Goal: Task Accomplishment & Management: Manage account settings

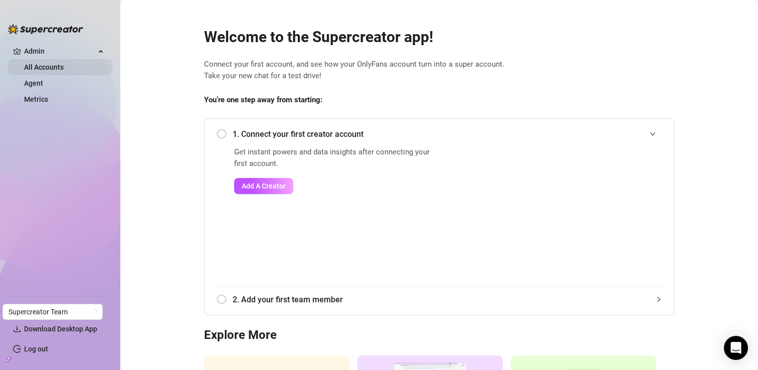
click at [30, 67] on link "All Accounts" at bounding box center [44, 67] width 40 height 8
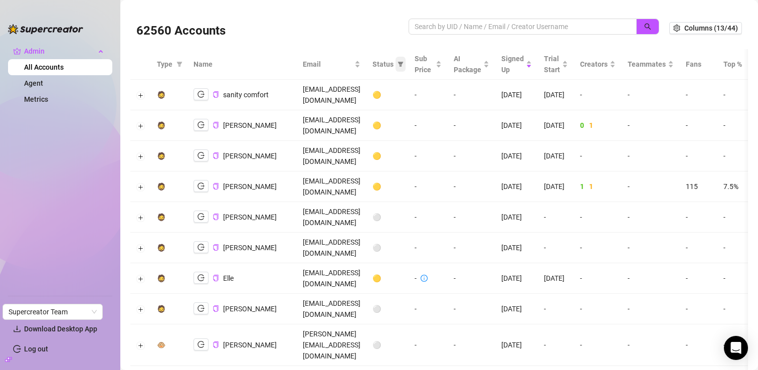
click at [403, 64] on icon "filter" at bounding box center [400, 64] width 6 height 6
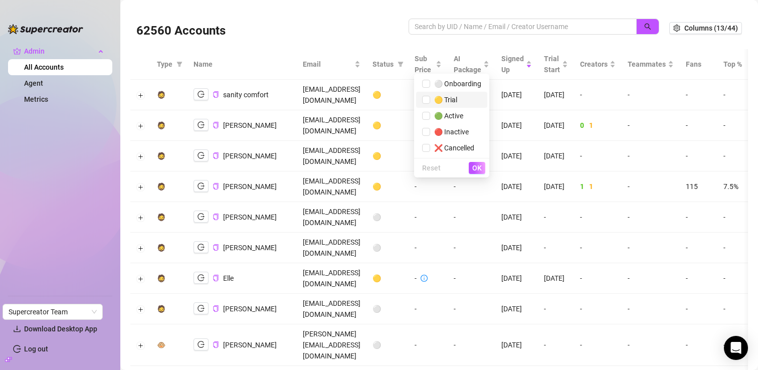
click at [450, 103] on span "🟡 Trial" at bounding box center [443, 100] width 27 height 8
checkbox input "true"
click at [470, 166] on button "OK" at bounding box center [477, 168] width 17 height 12
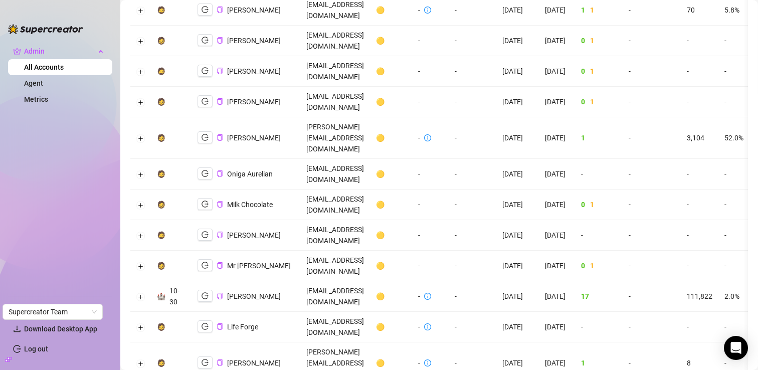
scroll to position [540, 0]
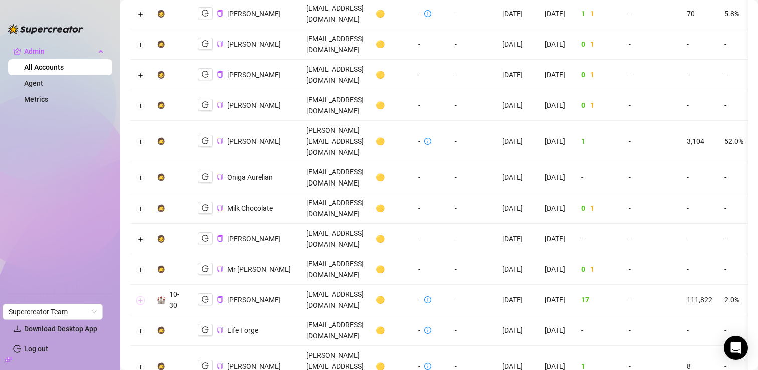
click at [142, 296] on button "Expand row" at bounding box center [141, 300] width 8 height 8
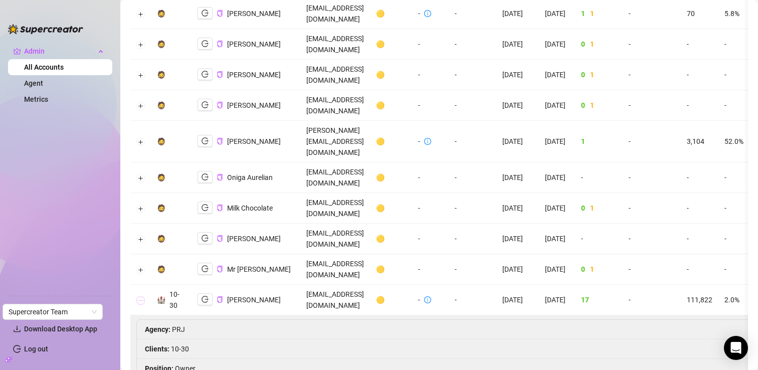
click at [142, 296] on button "Collapse row" at bounding box center [141, 300] width 8 height 8
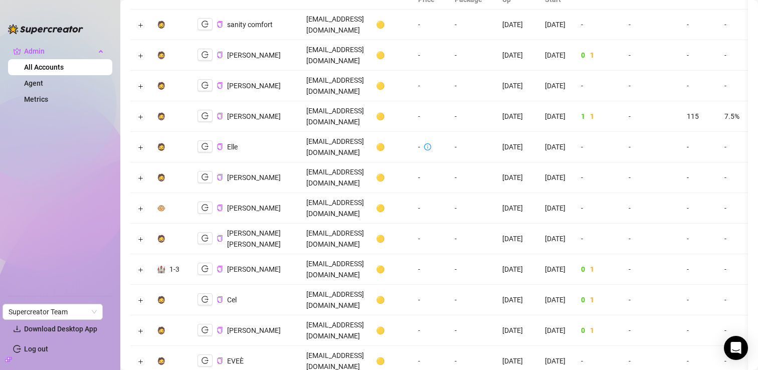
scroll to position [0, 0]
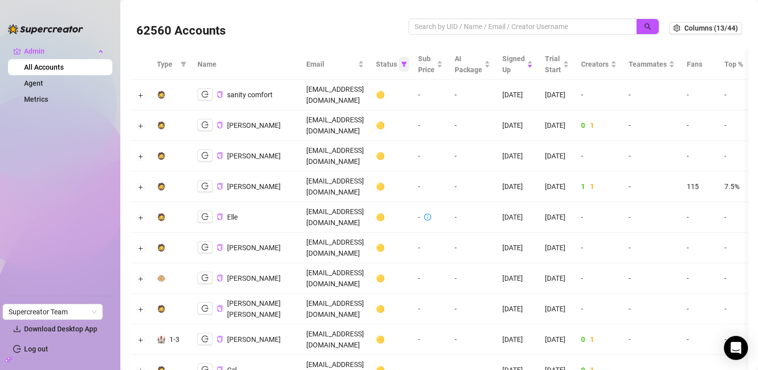
click at [407, 66] on icon "filter" at bounding box center [404, 64] width 6 height 5
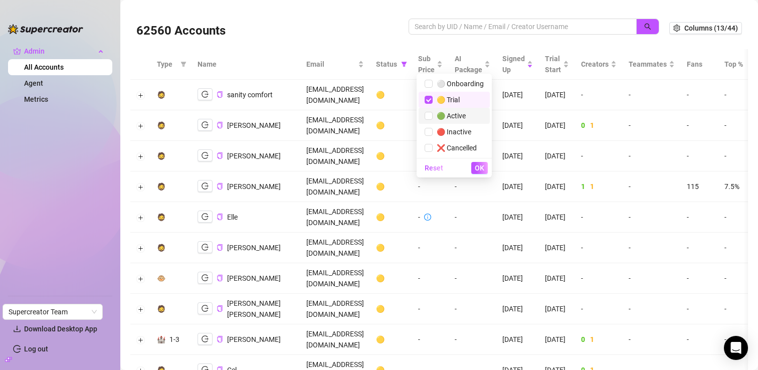
click at [464, 111] on span "🟢 Active" at bounding box center [453, 115] width 59 height 11
checkbox input "true"
click at [463, 103] on span "🟡 Trial" at bounding box center [453, 99] width 59 height 11
checkbox input "false"
click at [479, 167] on span "OK" at bounding box center [480, 168] width 10 height 8
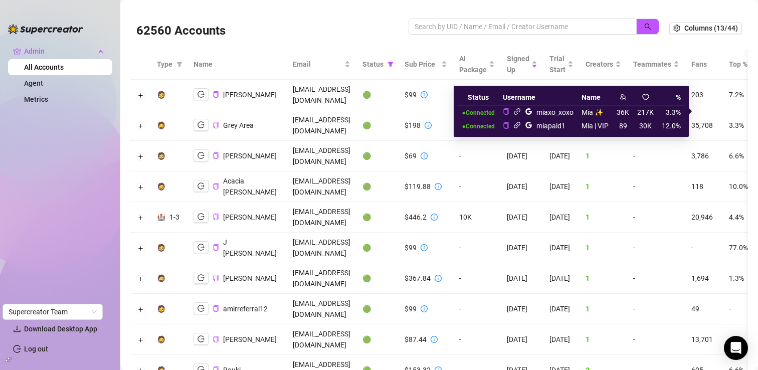
click at [527, 113] on icon "google" at bounding box center [529, 112] width 8 height 8
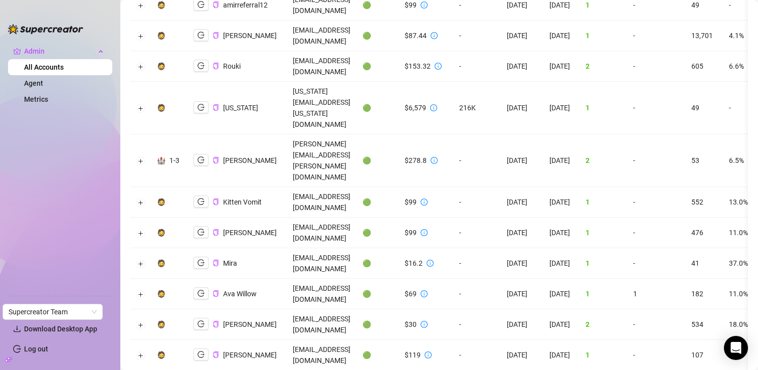
scroll to position [304, 0]
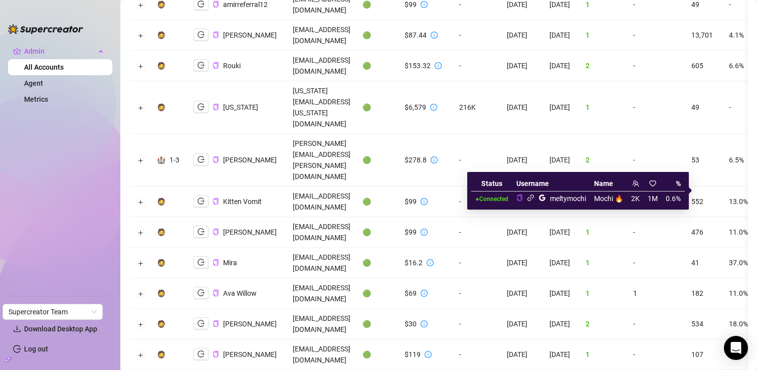
click at [543, 199] on icon "google" at bounding box center [542, 198] width 8 height 8
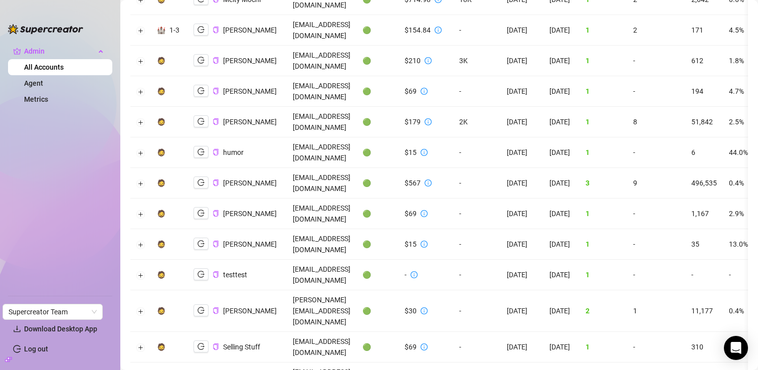
scroll to position [727, 0]
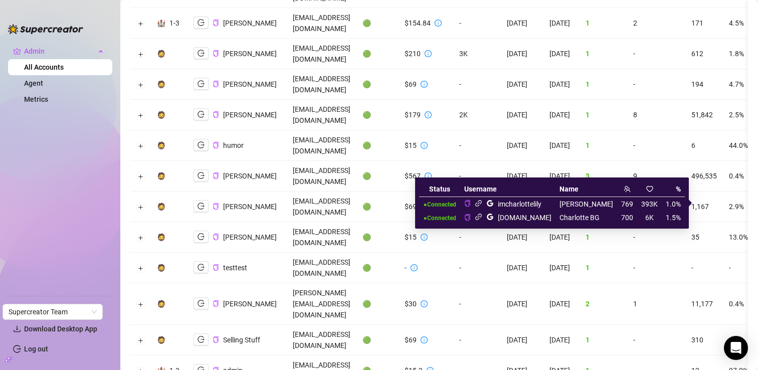
click at [494, 206] on icon "google" at bounding box center [490, 203] width 8 height 8
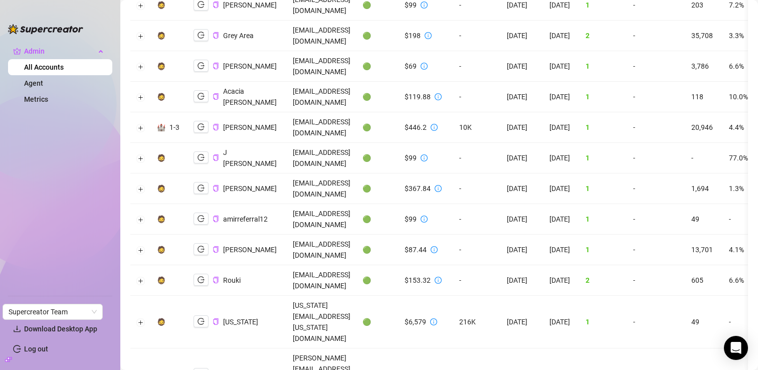
scroll to position [0, 0]
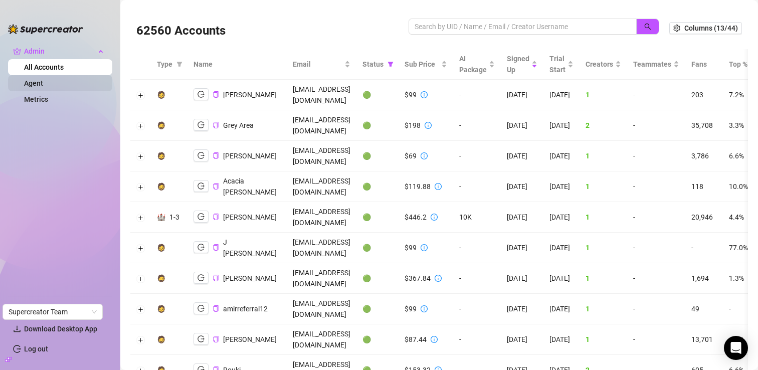
click at [38, 87] on link "Agent" at bounding box center [33, 83] width 19 height 8
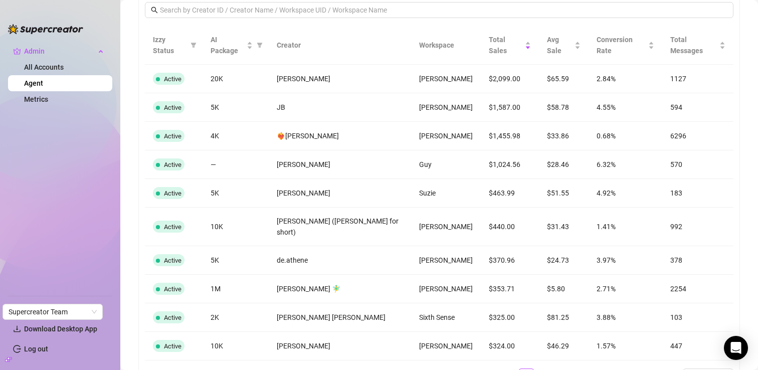
scroll to position [834, 0]
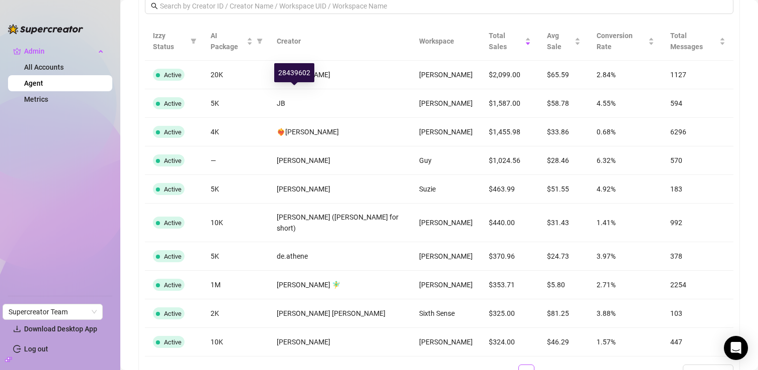
click at [295, 72] on div "28439602" at bounding box center [294, 72] width 40 height 19
copy div "28439602"
click at [318, 102] on div "24569249" at bounding box center [318, 101] width 40 height 19
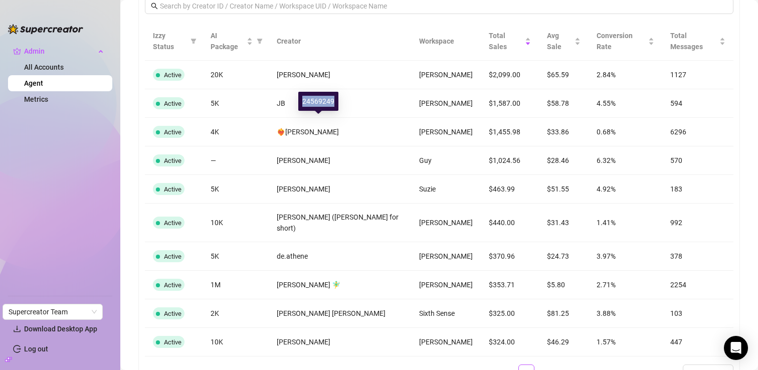
copy div "24569249"
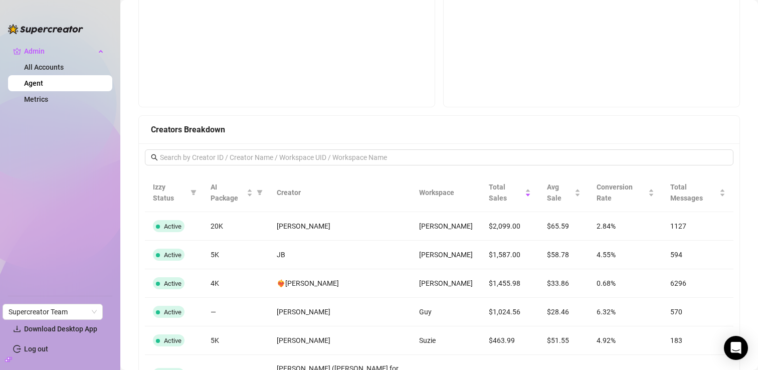
scroll to position [876, 0]
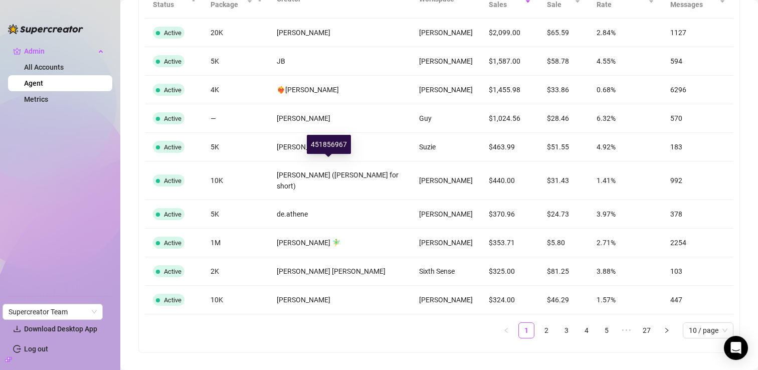
click at [328, 135] on div "451856967" at bounding box center [329, 144] width 44 height 19
copy div "451856967"
click at [544, 323] on link "2" at bounding box center [546, 330] width 15 height 15
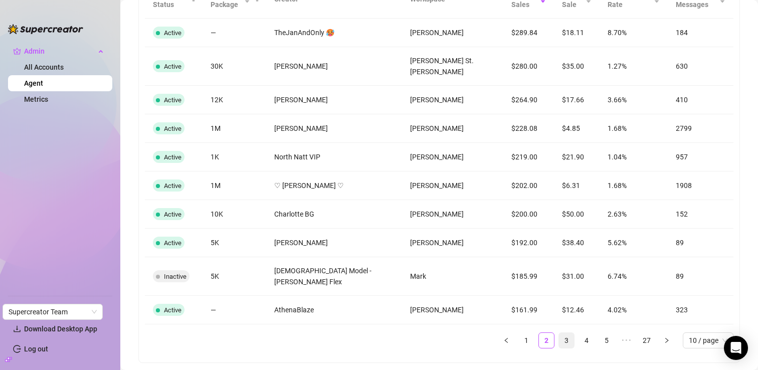
click at [558, 332] on li "3" at bounding box center [566, 340] width 16 height 16
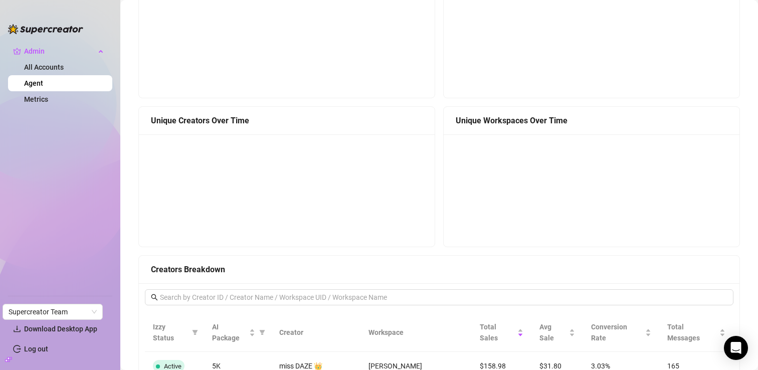
scroll to position [390, 0]
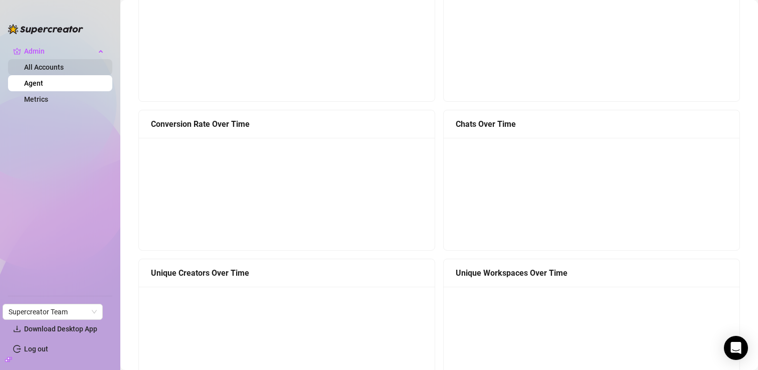
click at [52, 63] on link "All Accounts" at bounding box center [44, 67] width 40 height 8
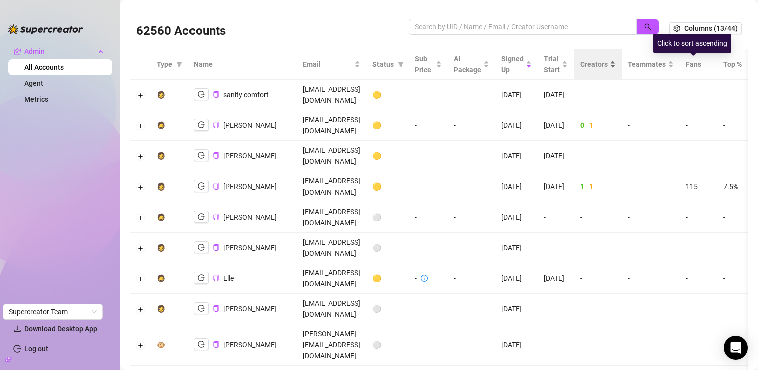
click at [615, 67] on div "Creators" at bounding box center [598, 64] width 36 height 11
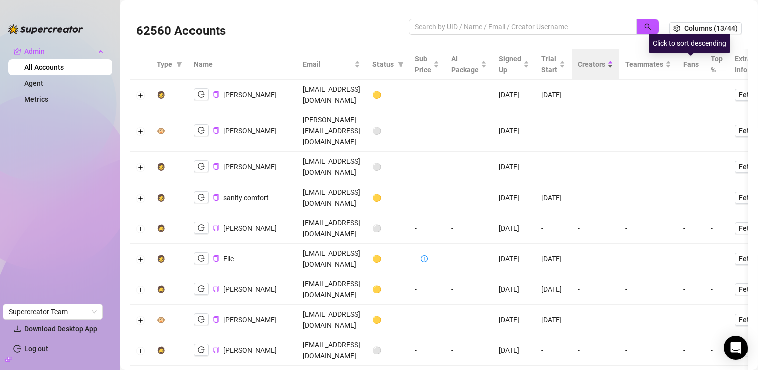
click at [613, 67] on div "Creators" at bounding box center [595, 64] width 36 height 11
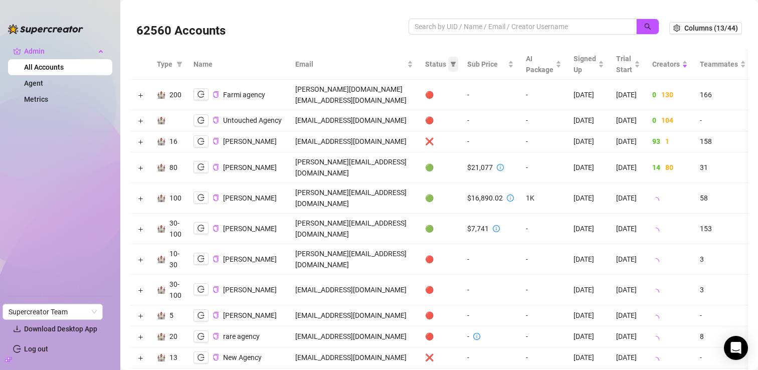
click at [456, 65] on icon "filter" at bounding box center [453, 64] width 6 height 6
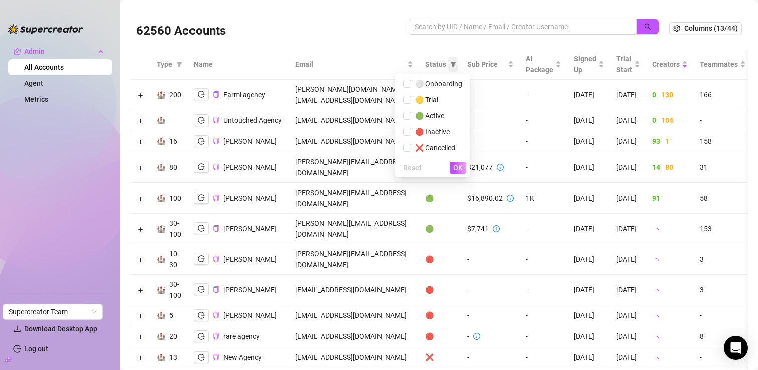
click at [456, 65] on icon "filter" at bounding box center [453, 64] width 6 height 6
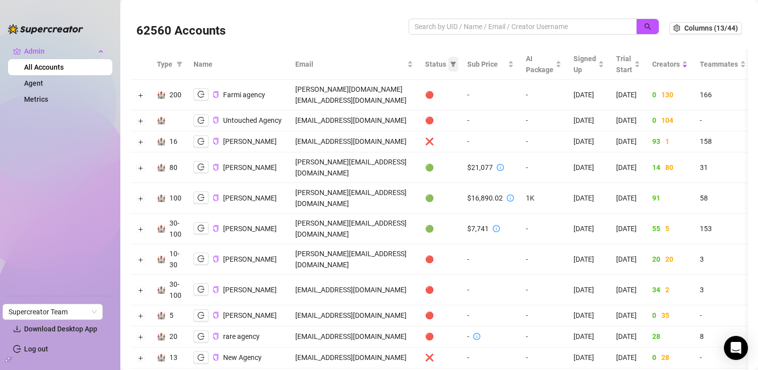
click at [456, 65] on icon "filter" at bounding box center [453, 64] width 6 height 6
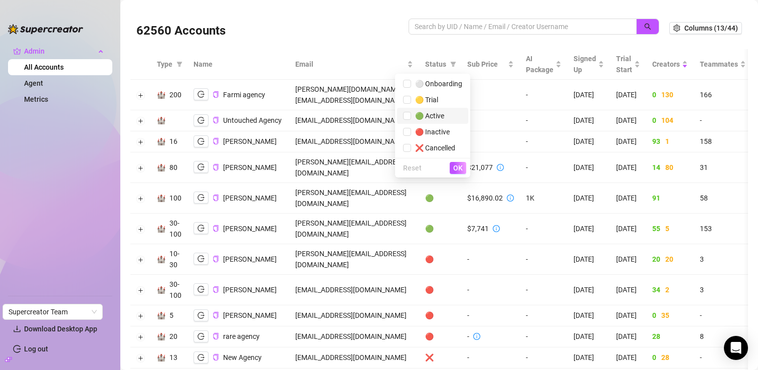
click at [421, 115] on span "🟢 Active" at bounding box center [427, 116] width 33 height 8
checkbox input "true"
click at [454, 170] on span "OK" at bounding box center [458, 168] width 10 height 8
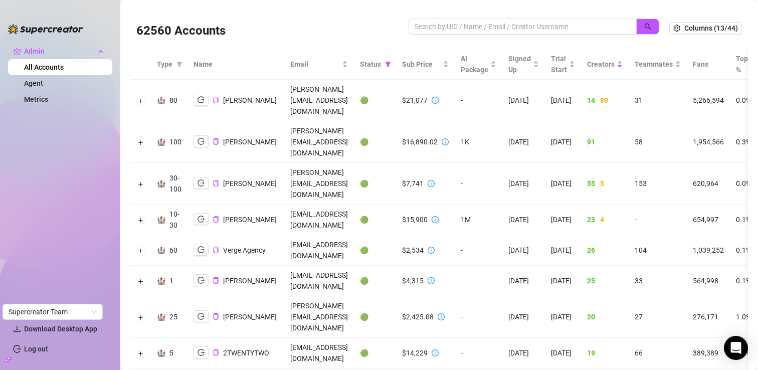
click at [292, 121] on td "[PERSON_NAME][EMAIL_ADDRESS][DOMAIN_NAME]" at bounding box center [319, 142] width 70 height 42
copy td "[PERSON_NAME][EMAIL_ADDRESS][DOMAIN_NAME]"
